Goal: Check status: Check status

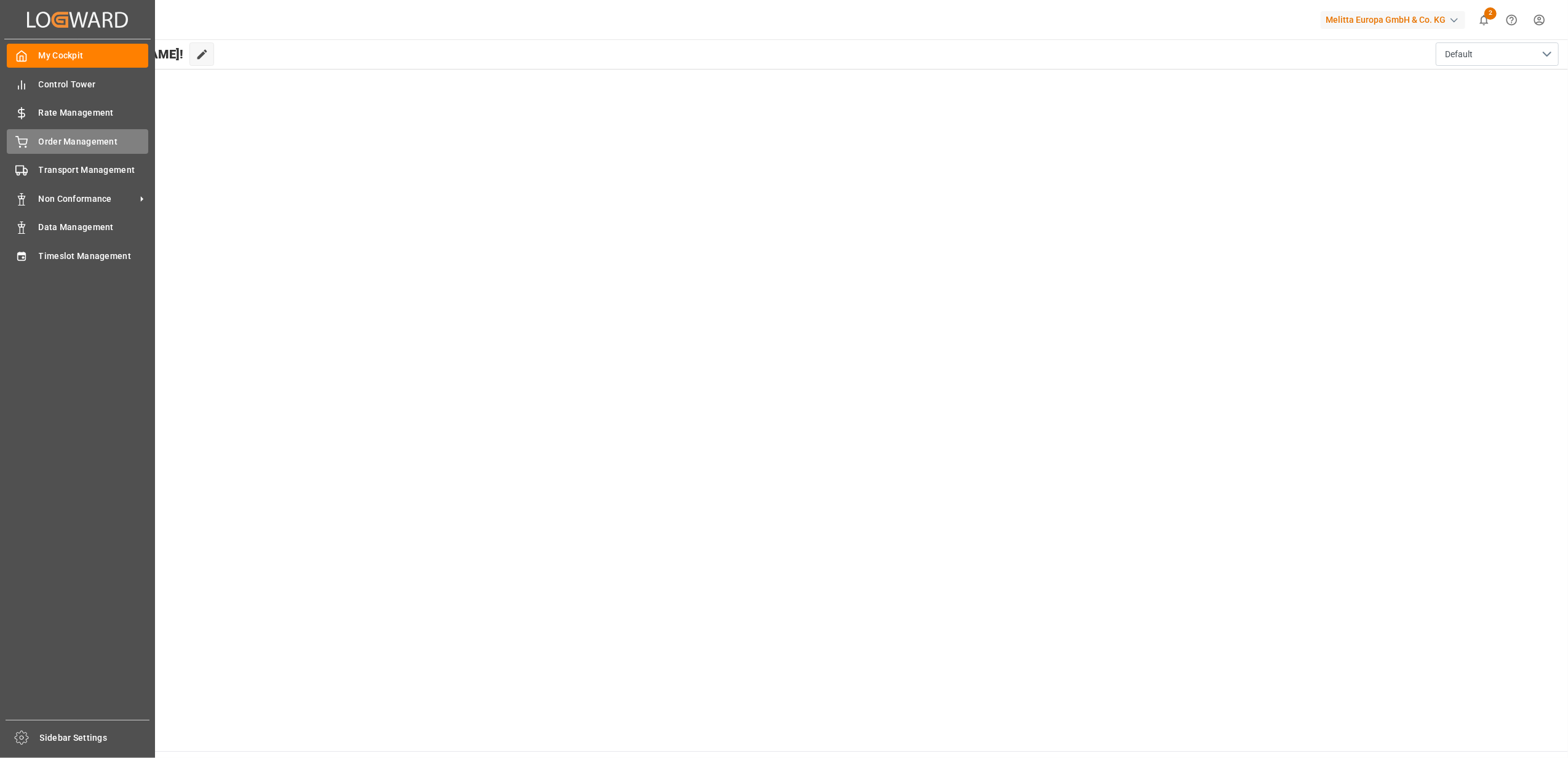
click at [62, 146] on span "Order Management" at bounding box center [93, 142] width 110 height 13
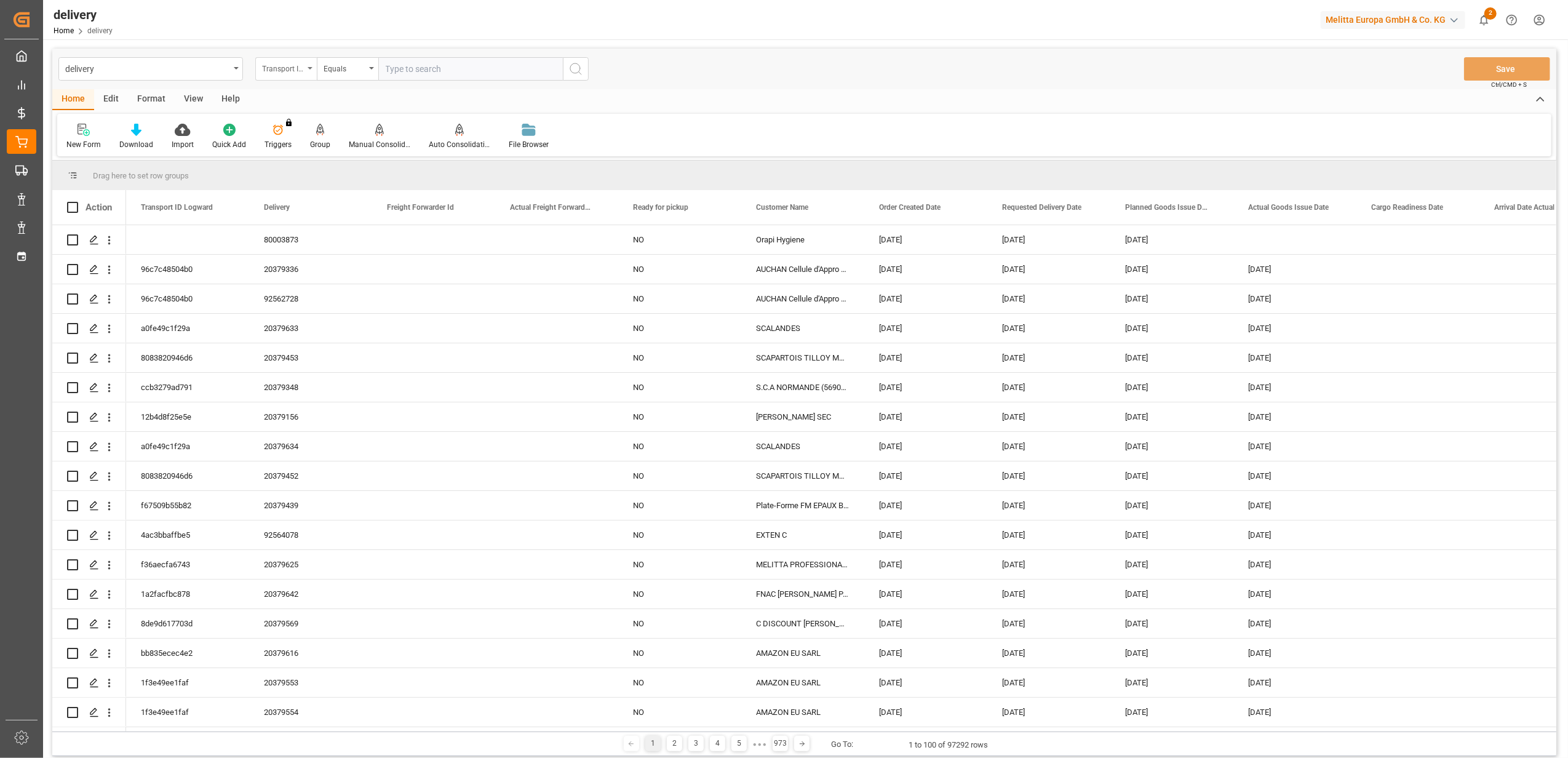
drag, startPoint x: 311, startPoint y: 67, endPoint x: 311, endPoint y: 76, distance: 9.0
click at [311, 69] on icon "open menu" at bounding box center [310, 68] width 5 height 2
click at [323, 155] on div "Delivery" at bounding box center [348, 151] width 183 height 26
click at [426, 72] on input "text" at bounding box center [471, 69] width 185 height 23
paste input "20379141"
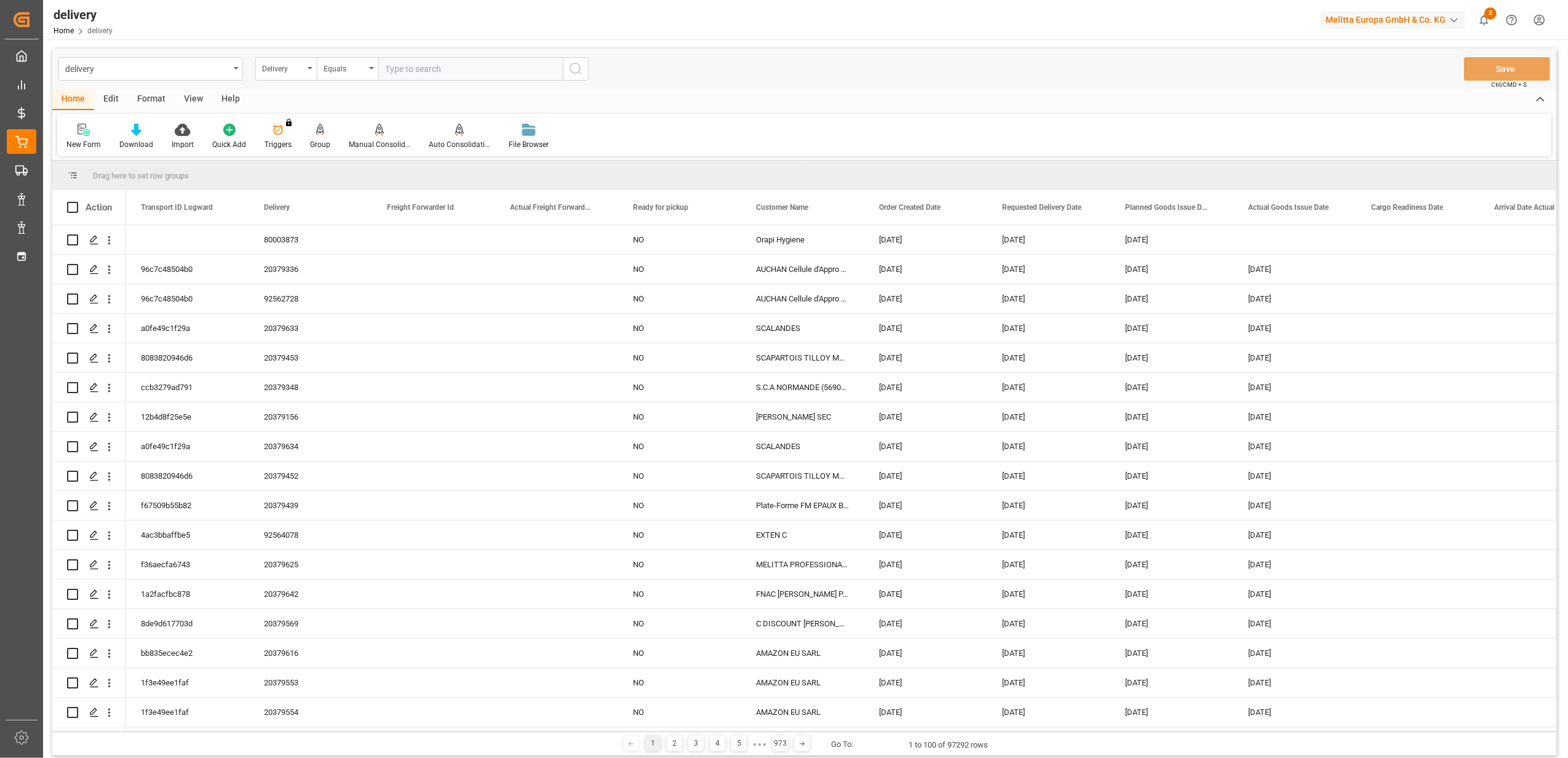
type input "20379141"
